Goal: Task Accomplishment & Management: Complete application form

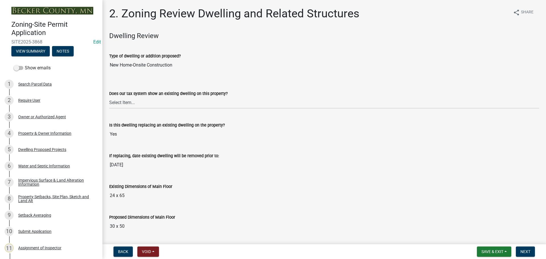
click at [371, 132] on input "Yes" at bounding box center [324, 134] width 430 height 11
click at [485, 252] on span "Save & Exit" at bounding box center [493, 252] width 22 height 5
click at [483, 243] on button "Save & Exit" at bounding box center [489, 237] width 46 height 14
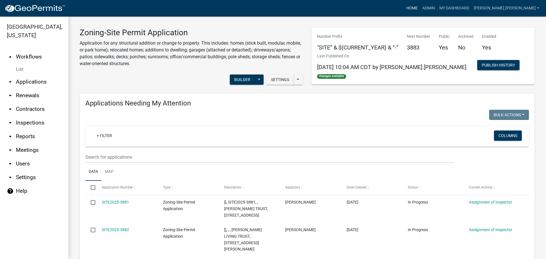
click at [420, 6] on link "Home" at bounding box center [412, 8] width 16 height 11
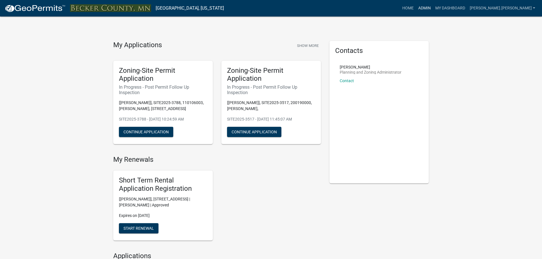
click at [433, 8] on link "Admin" at bounding box center [424, 8] width 17 height 11
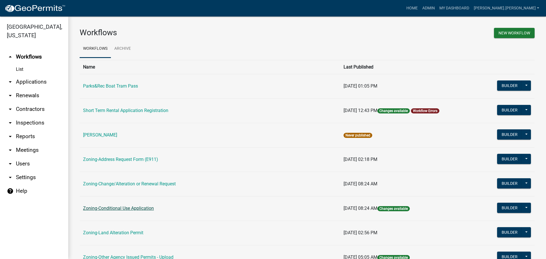
click at [125, 207] on link "Zoning-Conditional Use Application" at bounding box center [118, 208] width 71 height 5
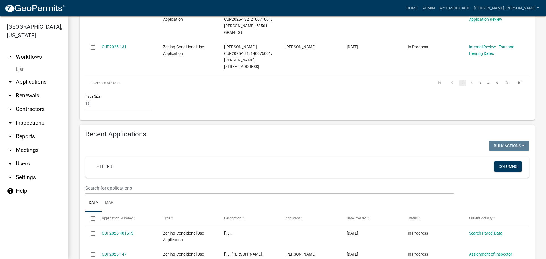
scroll to position [512, 0]
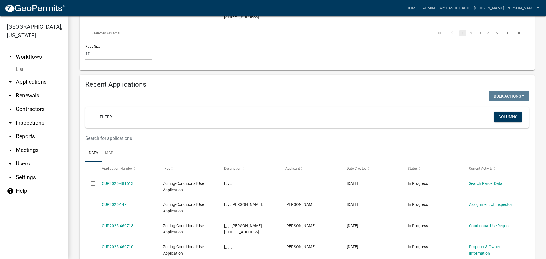
click at [134, 133] on input "text" at bounding box center [269, 139] width 368 height 12
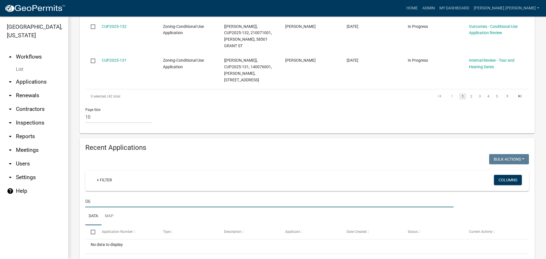
type input "0"
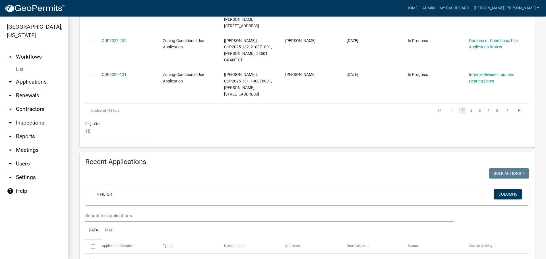
scroll to position [512, 0]
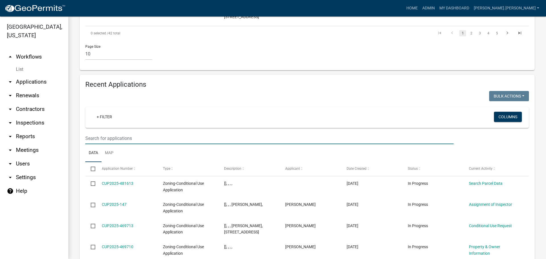
click at [174, 133] on input "text" at bounding box center [269, 139] width 368 height 12
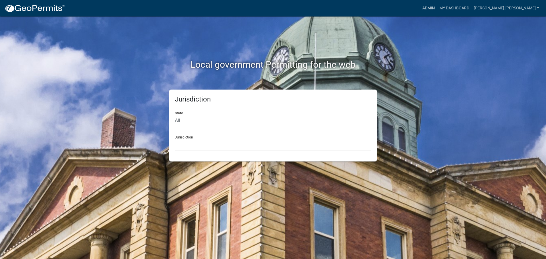
click at [437, 9] on link "Admin" at bounding box center [428, 8] width 17 height 11
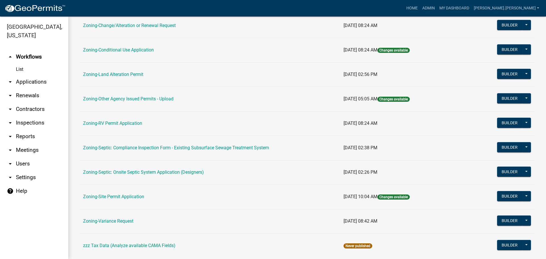
scroll to position [173, 0]
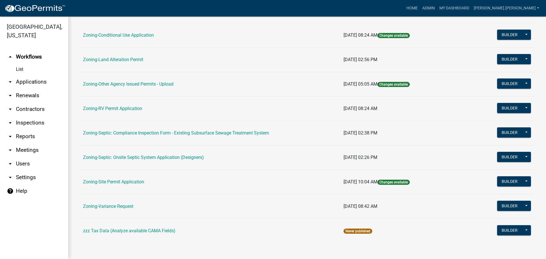
click at [126, 183] on link "Zoning-Site Permit Application" at bounding box center [113, 181] width 61 height 5
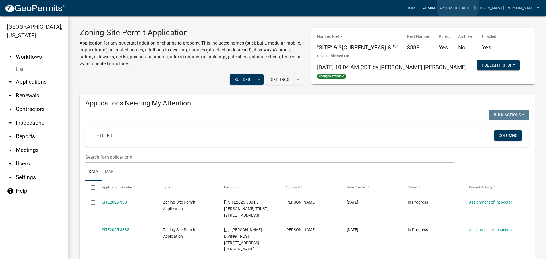
click at [437, 6] on link "Admin" at bounding box center [428, 8] width 17 height 11
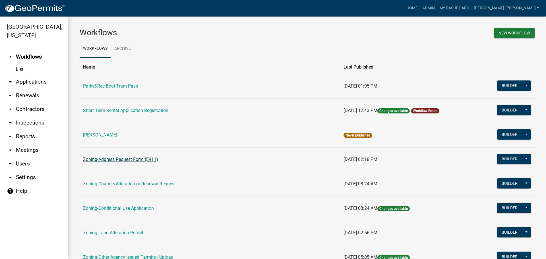
click at [153, 158] on link "Zoning-Address Request Form (E911)" at bounding box center [120, 159] width 75 height 5
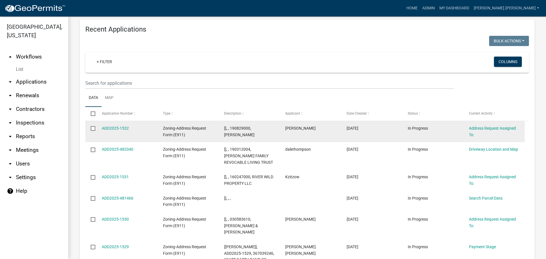
scroll to position [306, 0]
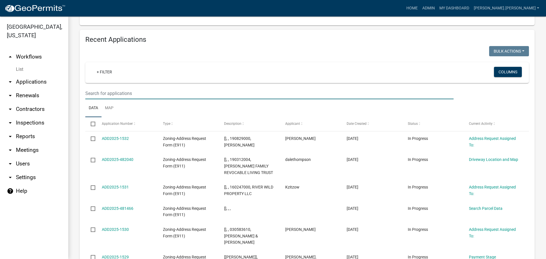
click at [132, 88] on input "text" at bounding box center [269, 94] width 368 height 12
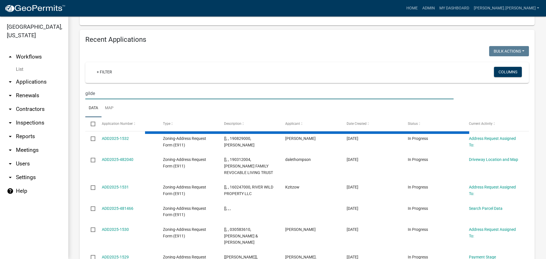
scroll to position [254, 0]
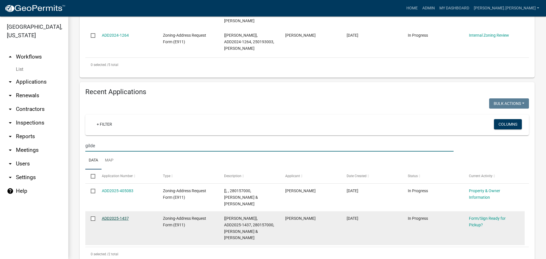
type input "gilde"
click at [121, 216] on link "ADD2025-1437" at bounding box center [115, 218] width 27 height 5
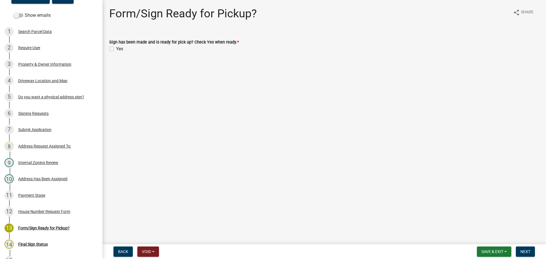
scroll to position [76, 0]
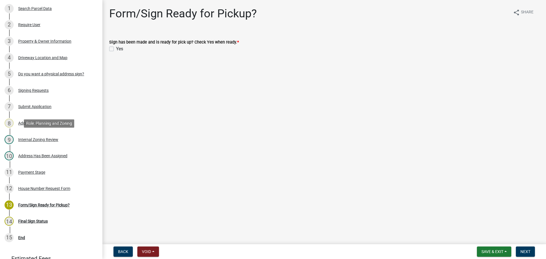
click at [41, 138] on div "Internal Zoning Review" at bounding box center [38, 140] width 40 height 4
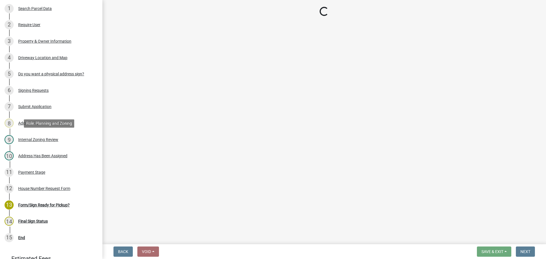
select select "95d62b51-8b37-49eb-bc9d-8051a0c32c19"
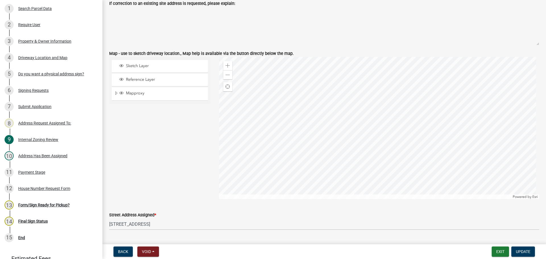
scroll to position [512, 0]
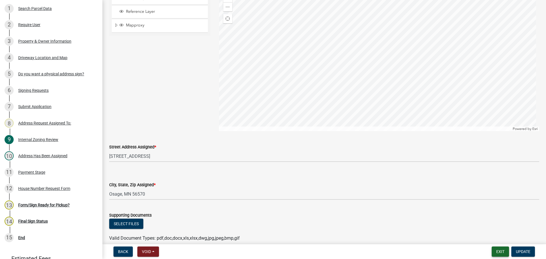
click at [502, 256] on button "Exit" at bounding box center [500, 252] width 17 height 10
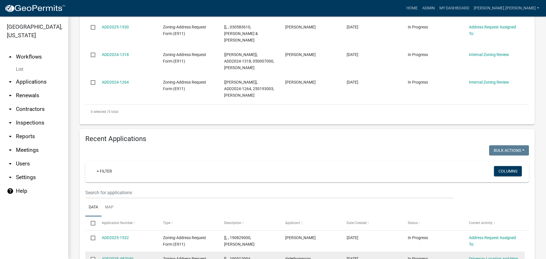
scroll to position [285, 0]
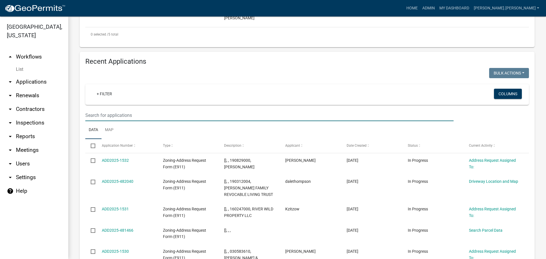
click at [149, 110] on input "text" at bounding box center [269, 116] width 368 height 12
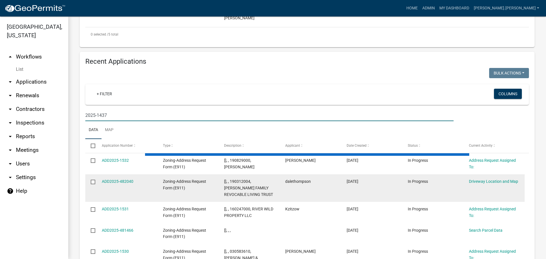
scroll to position [233, 0]
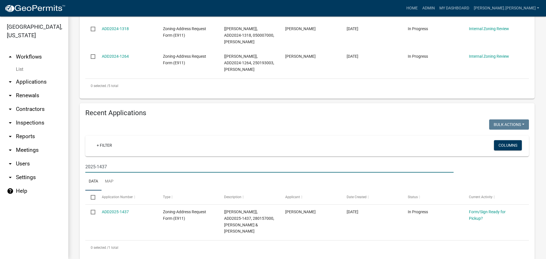
type input "2025-1437"
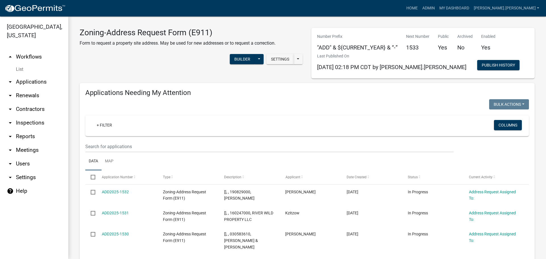
scroll to position [233, 0]
